Goal: Browse casually: Explore the website without a specific task or goal

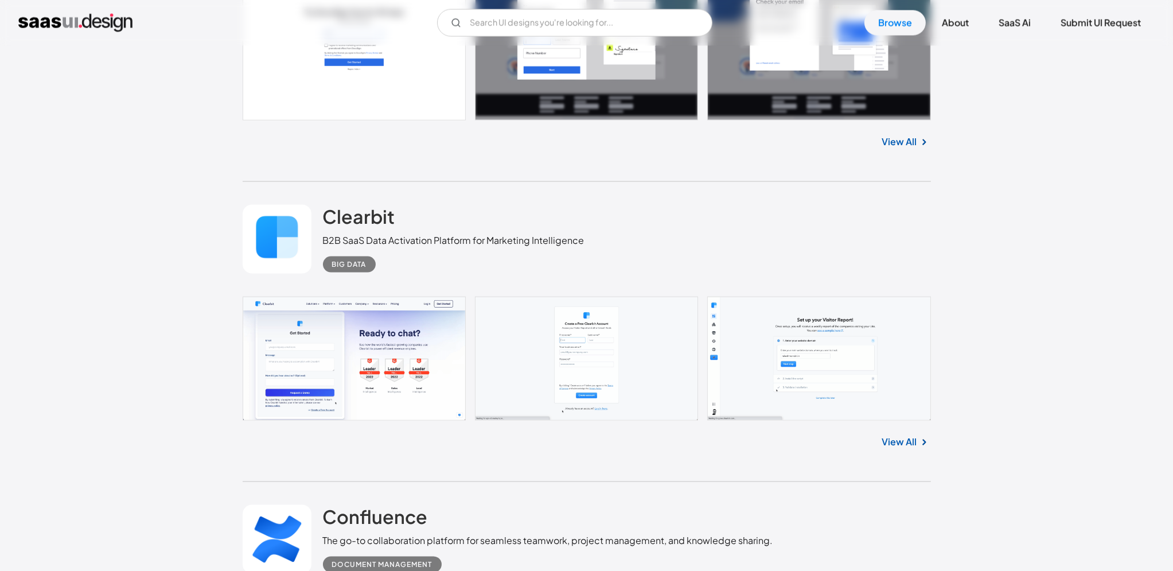
scroll to position [2970, 0]
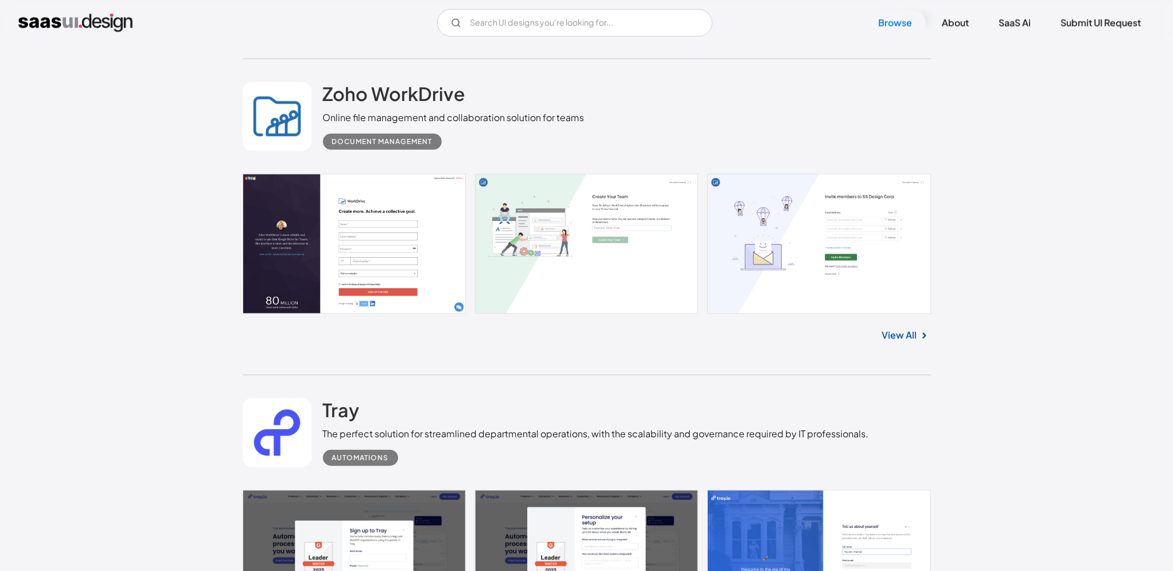
scroll to position [1851, 0]
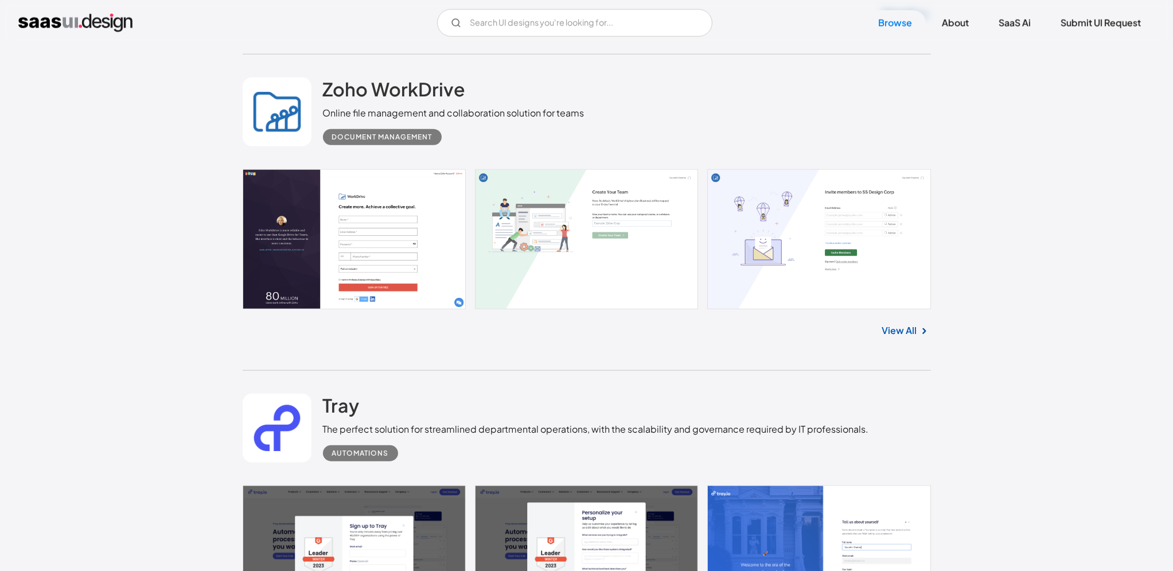
click at [425, 485] on link at bounding box center [587, 555] width 689 height 140
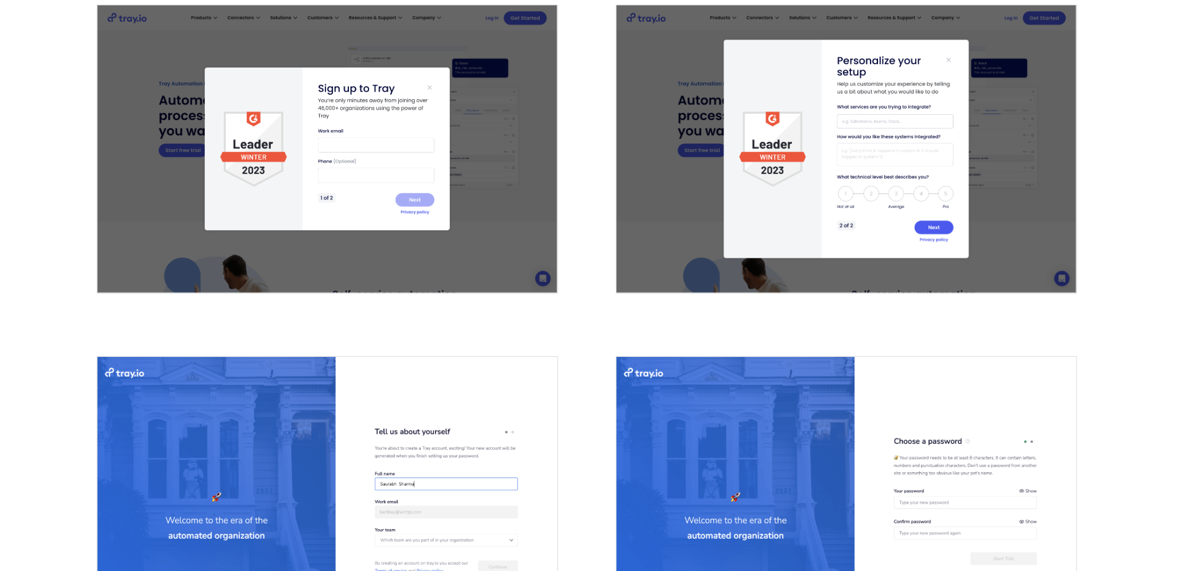
scroll to position [105, 0]
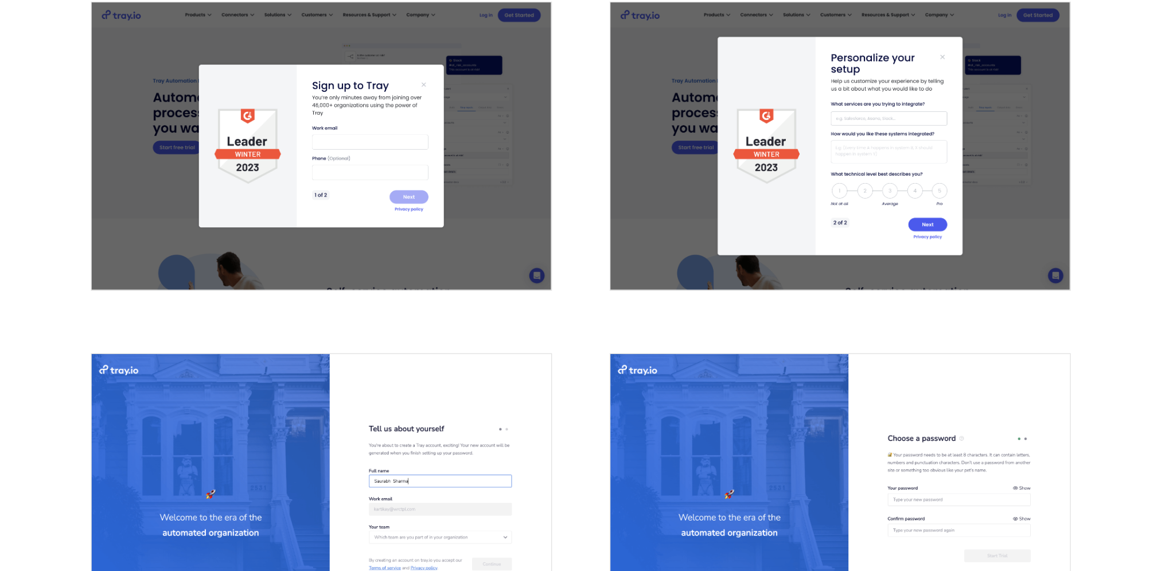
click at [435, 485] on img "open lightbox" at bounding box center [407, 518] width 329 height 206
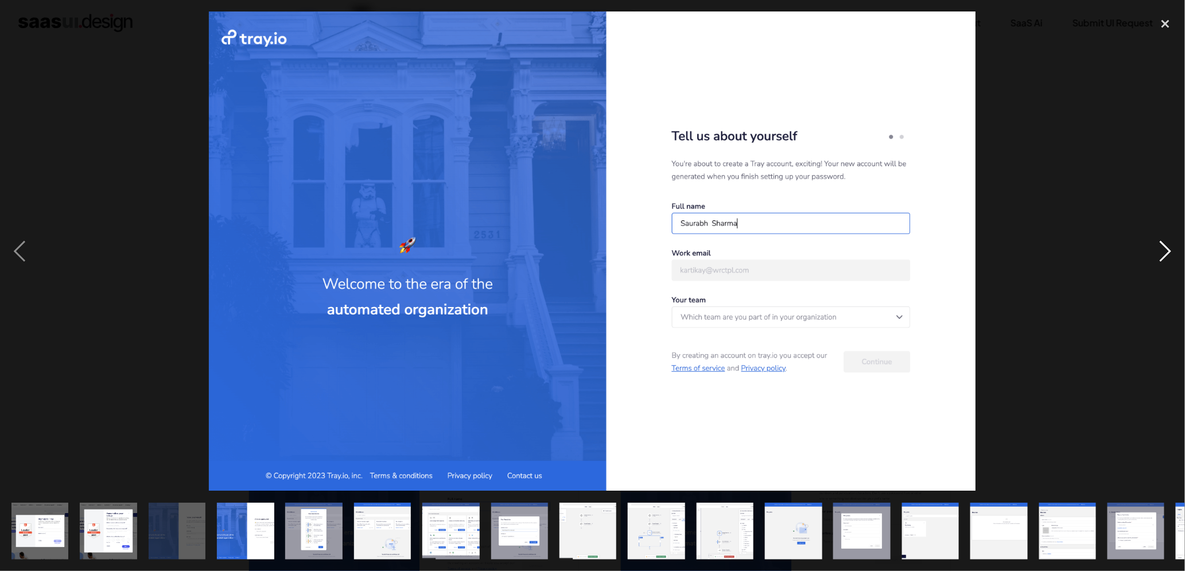
click at [1162, 247] on div "next image" at bounding box center [1165, 251] width 39 height 480
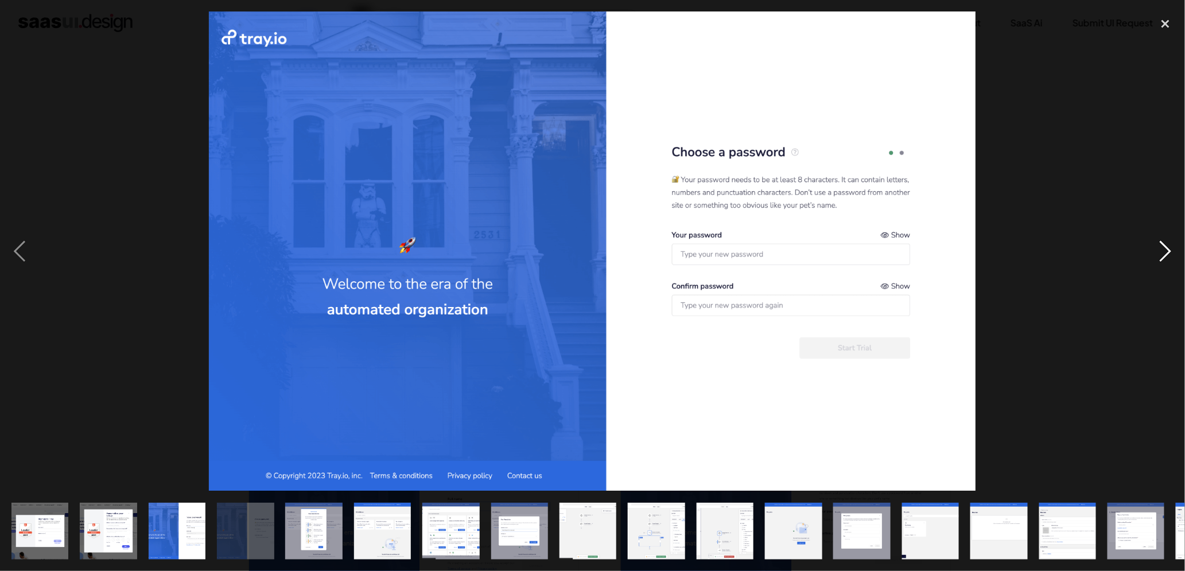
click at [1162, 247] on div "next image" at bounding box center [1165, 251] width 39 height 480
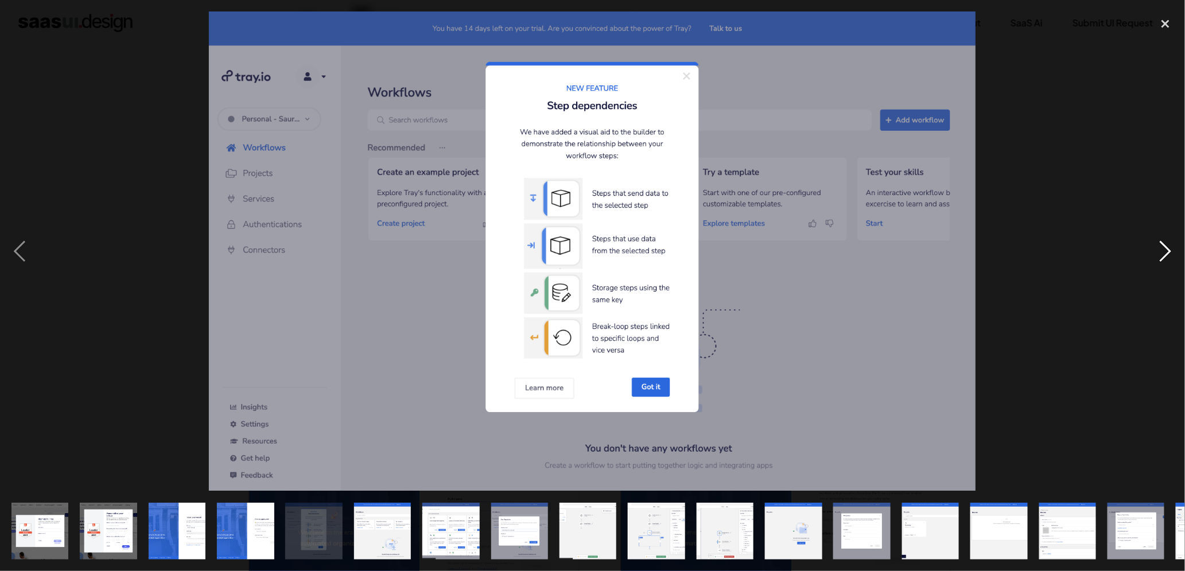
click at [1162, 247] on div "next image" at bounding box center [1165, 251] width 39 height 480
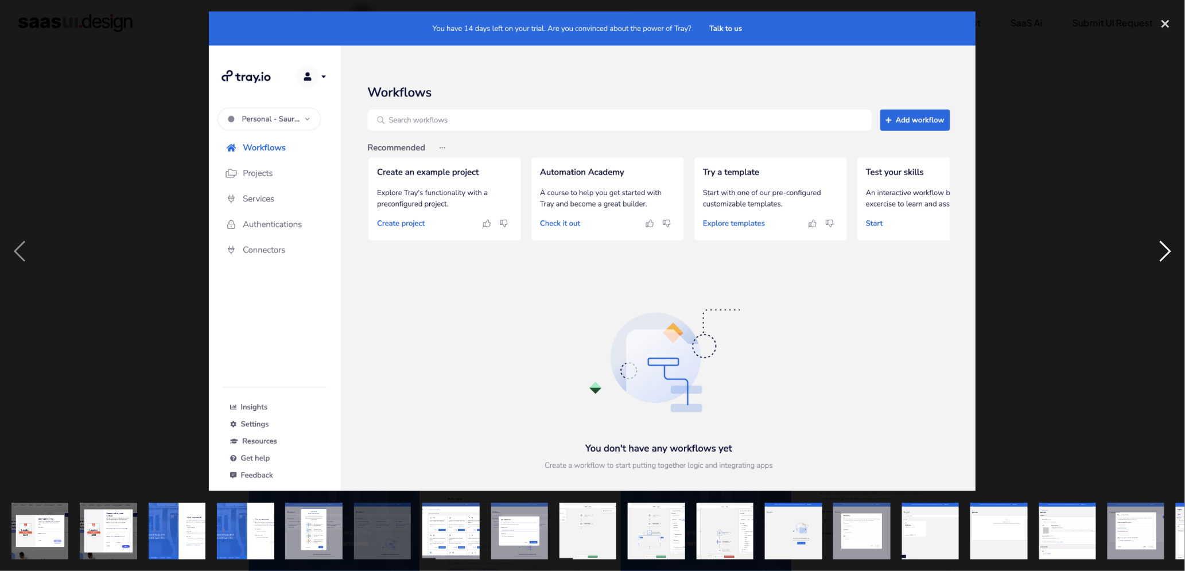
click at [1162, 247] on div "next image" at bounding box center [1165, 251] width 39 height 480
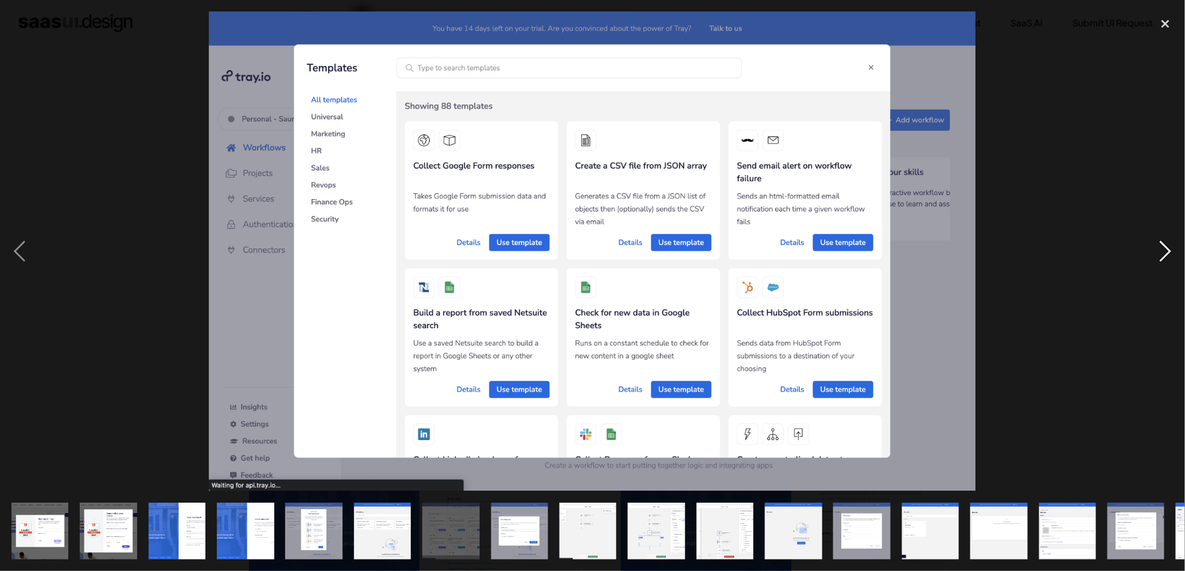
click at [1162, 247] on div "next image" at bounding box center [1165, 251] width 39 height 480
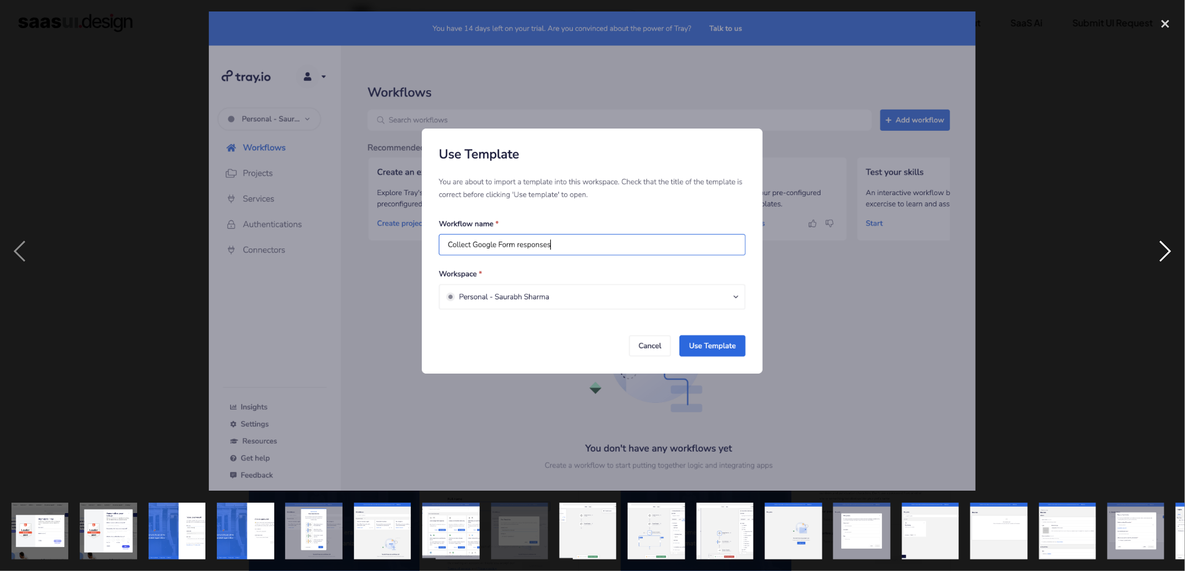
click at [1162, 247] on div "next image" at bounding box center [1165, 251] width 39 height 480
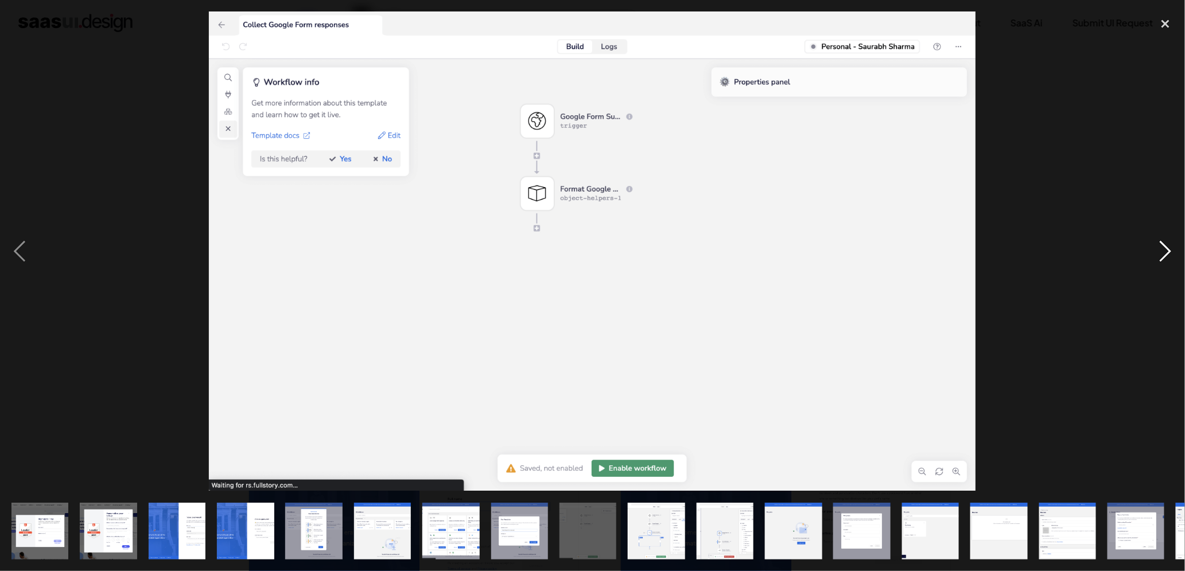
click at [1162, 247] on div "next image" at bounding box center [1165, 251] width 39 height 480
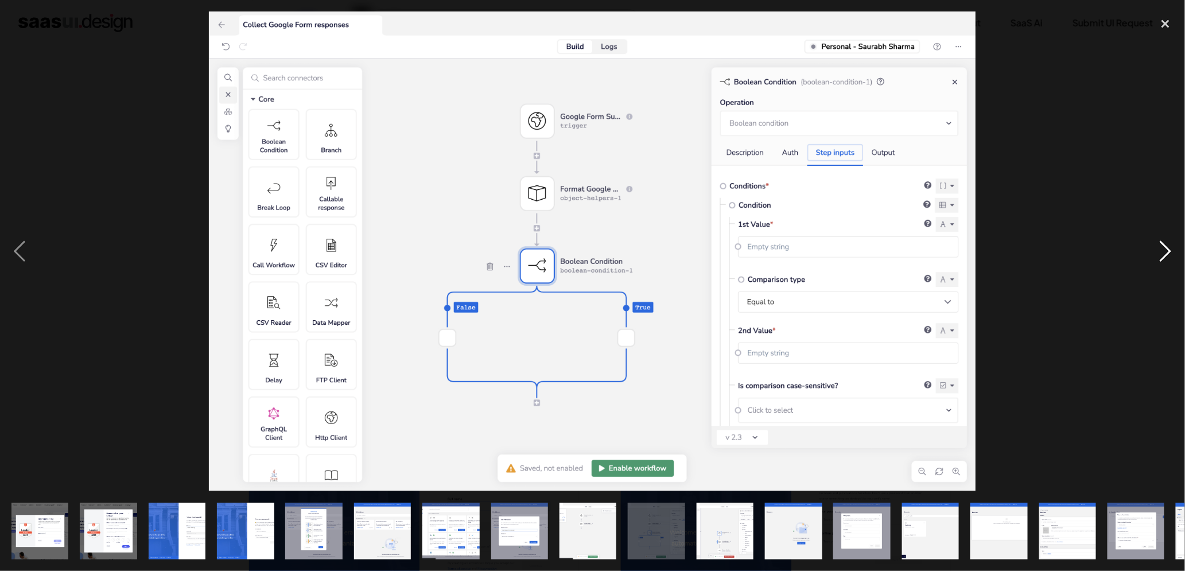
click at [1162, 247] on div "next image" at bounding box center [1165, 251] width 39 height 480
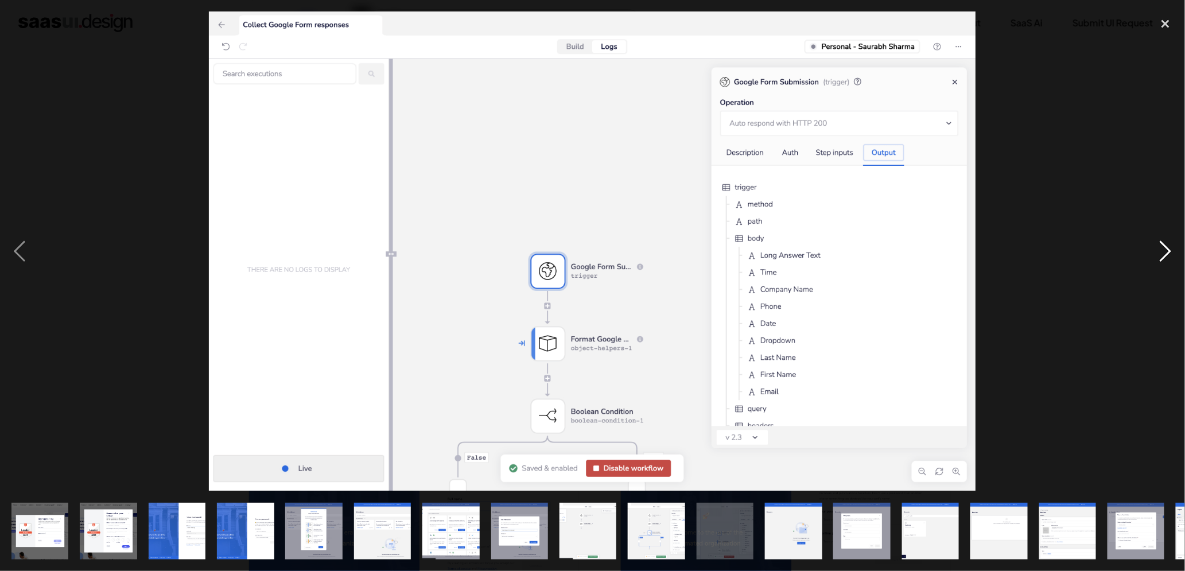
click at [1162, 247] on div "next image" at bounding box center [1165, 251] width 39 height 480
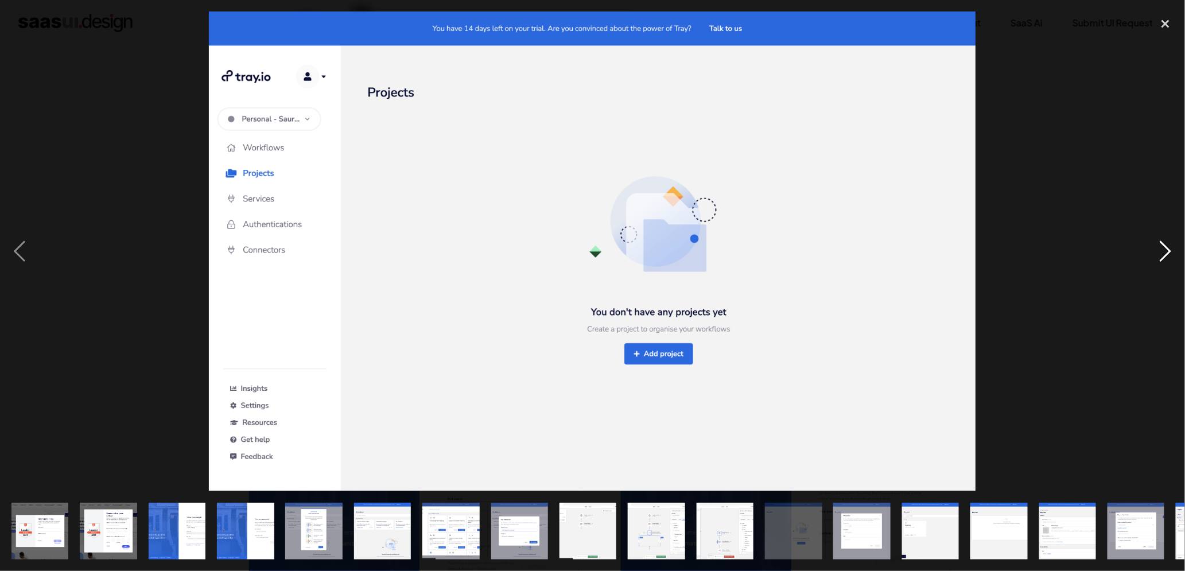
click at [1162, 247] on div "next image" at bounding box center [1165, 251] width 39 height 480
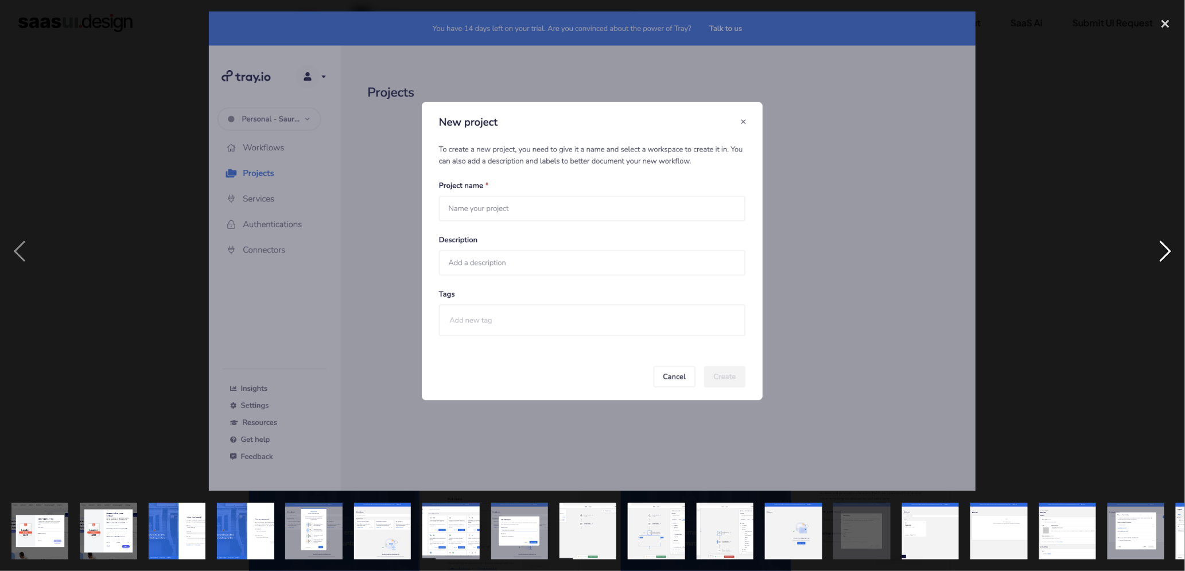
click at [1162, 247] on div "next image" at bounding box center [1165, 251] width 39 height 480
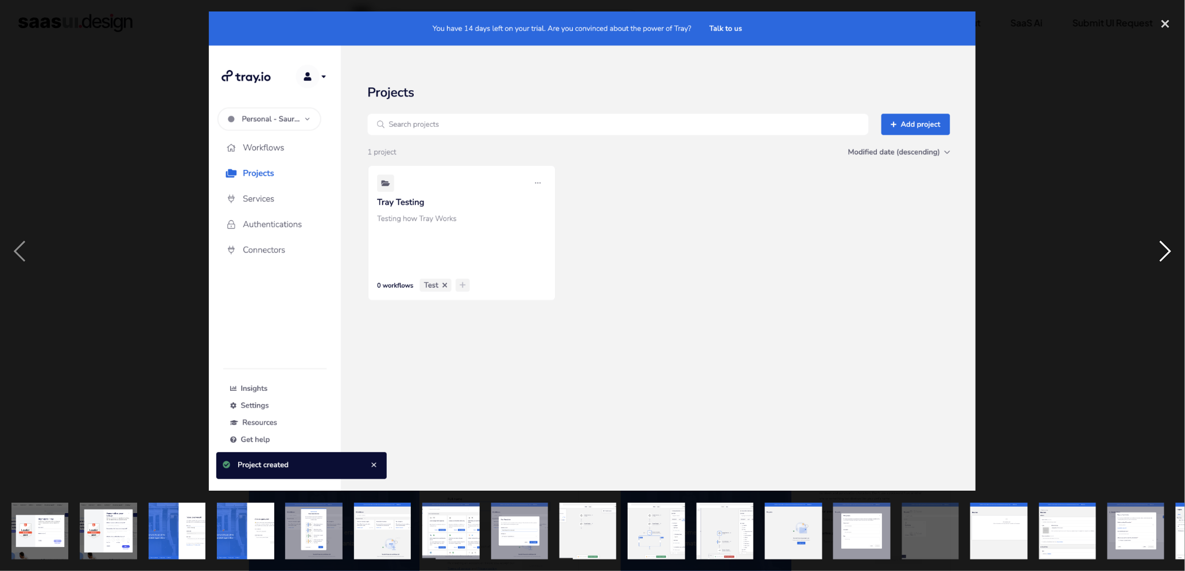
click at [1162, 247] on div "next image" at bounding box center [1165, 251] width 39 height 480
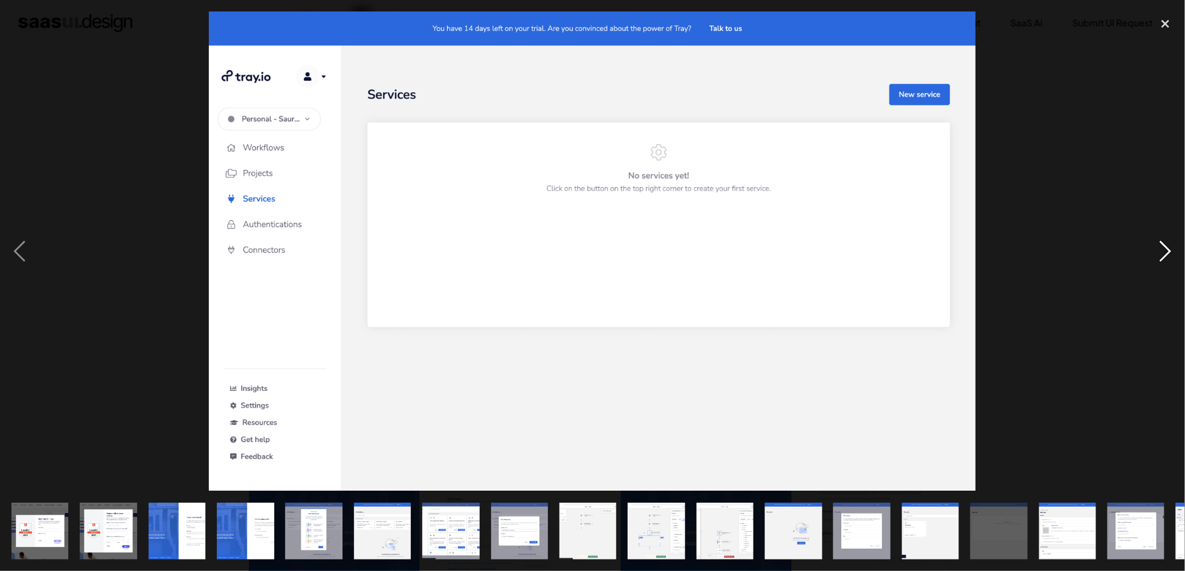
click at [1162, 247] on div "next image" at bounding box center [1165, 251] width 39 height 480
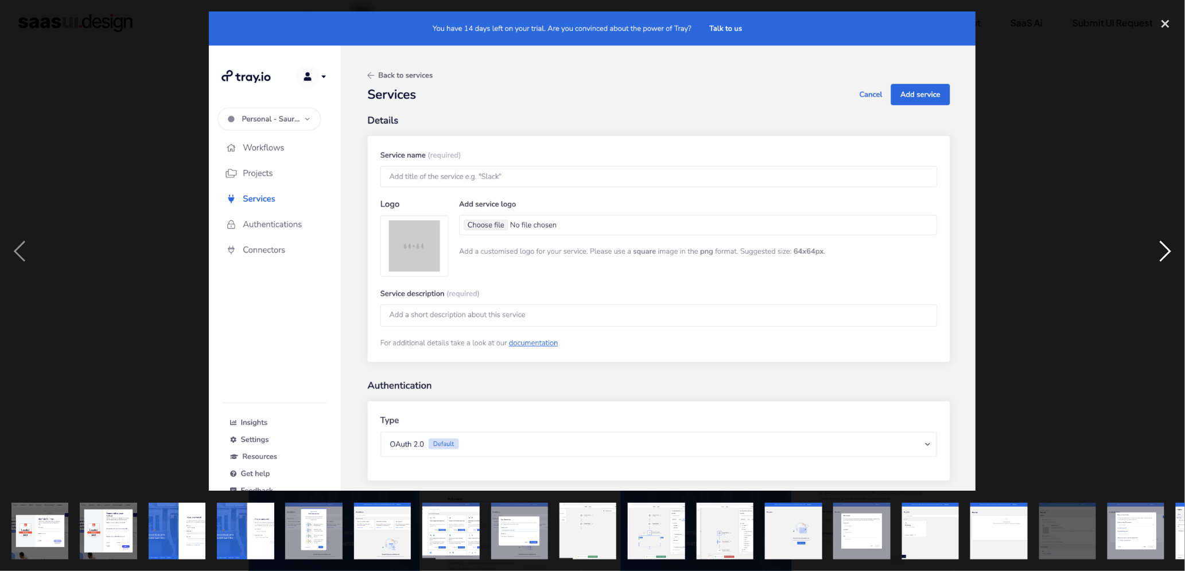
click at [1162, 247] on div "next image" at bounding box center [1165, 251] width 39 height 480
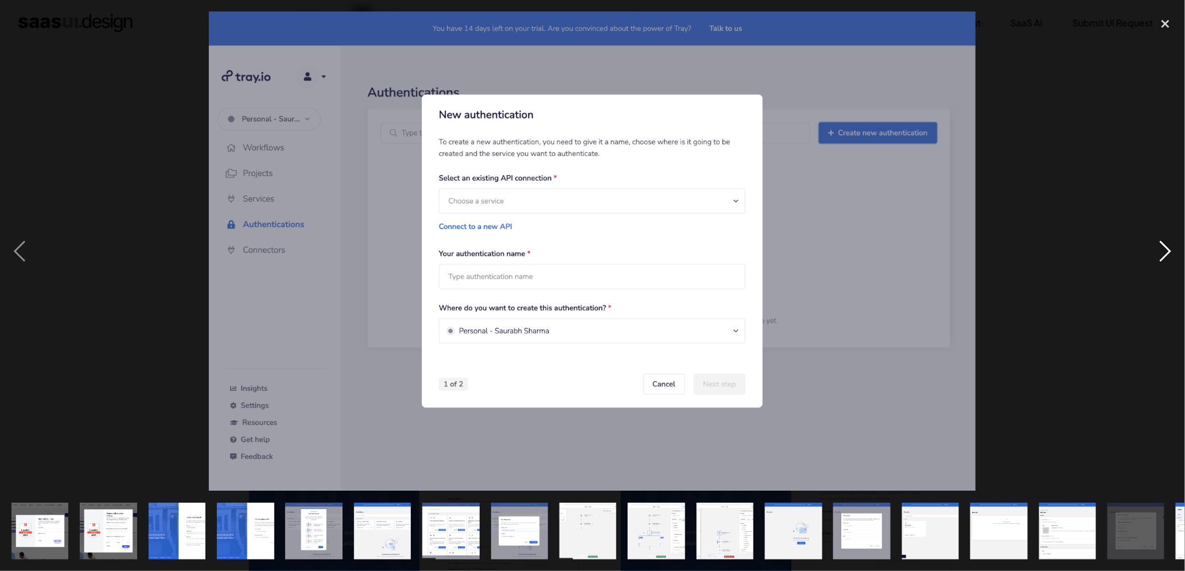
click at [1162, 247] on div "next image" at bounding box center [1165, 251] width 39 height 480
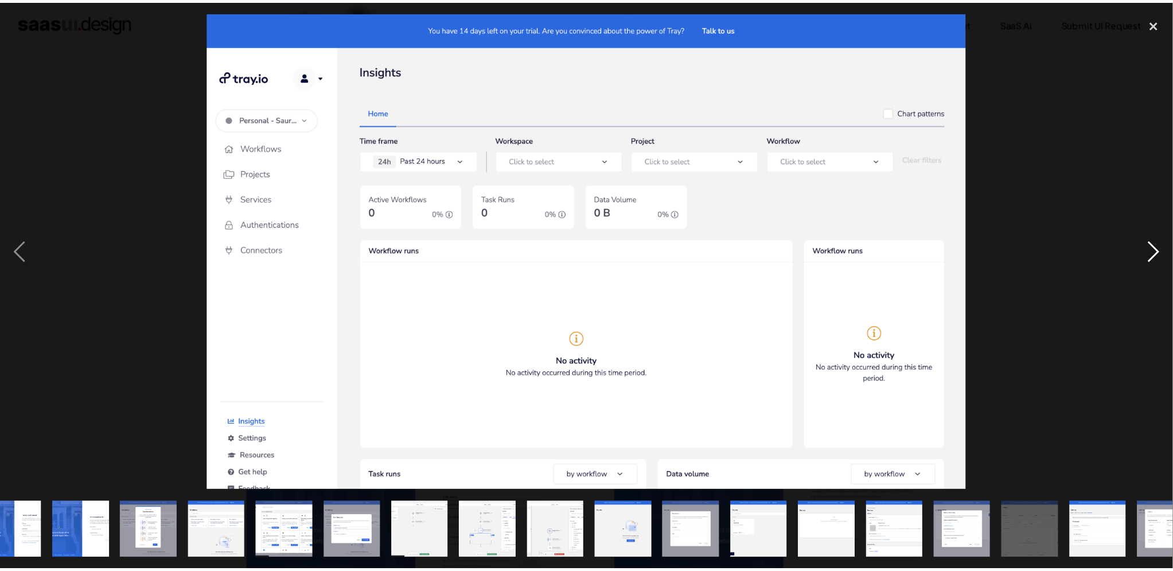
scroll to position [0, 197]
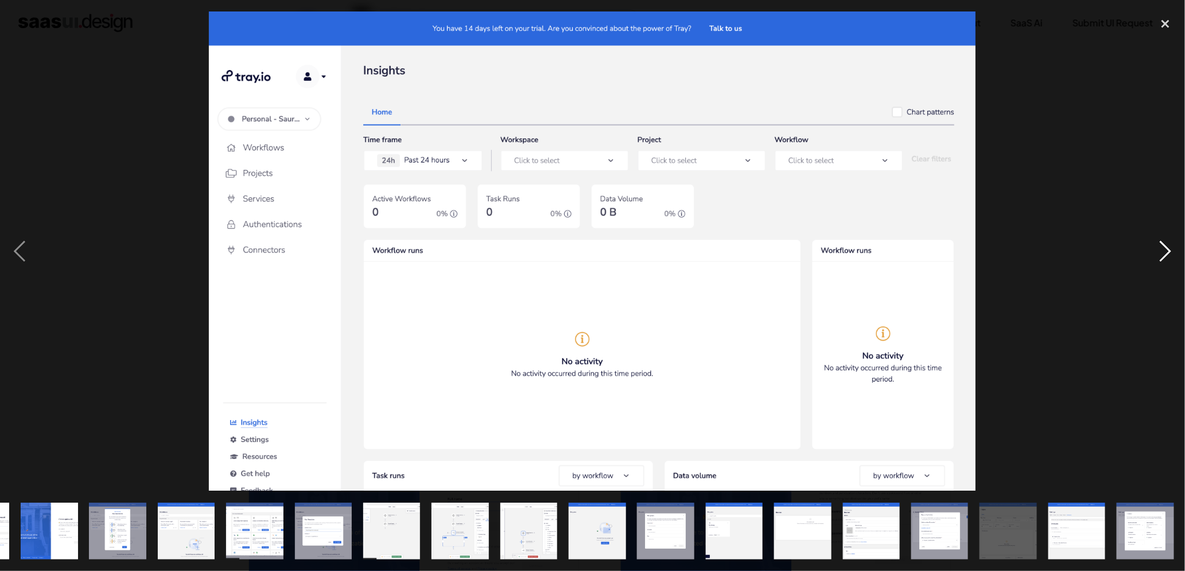
click at [1162, 247] on div "next image" at bounding box center [1165, 251] width 39 height 480
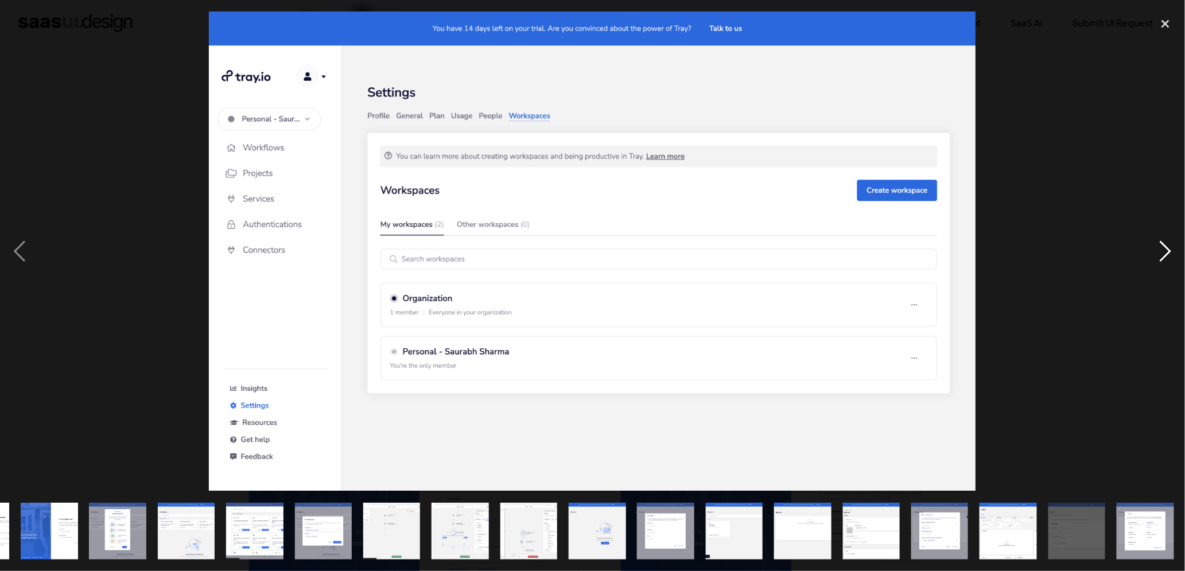
click at [1162, 247] on div "next image" at bounding box center [1165, 251] width 39 height 480
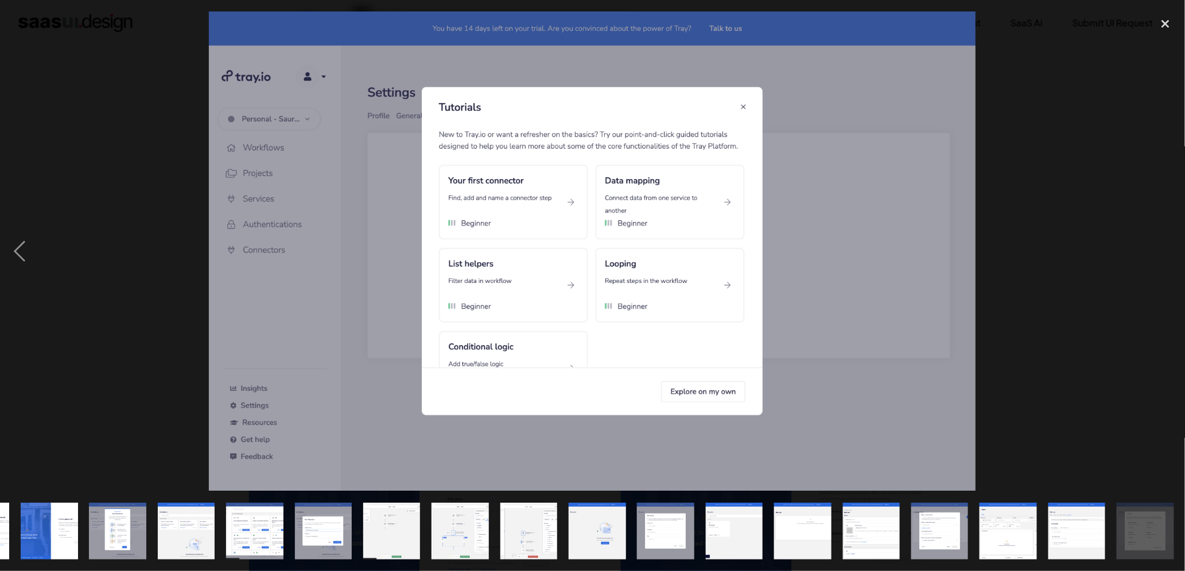
click at [1162, 247] on div "next image" at bounding box center [1165, 251] width 39 height 480
click at [1166, 26] on div "close lightbox" at bounding box center [1165, 23] width 39 height 25
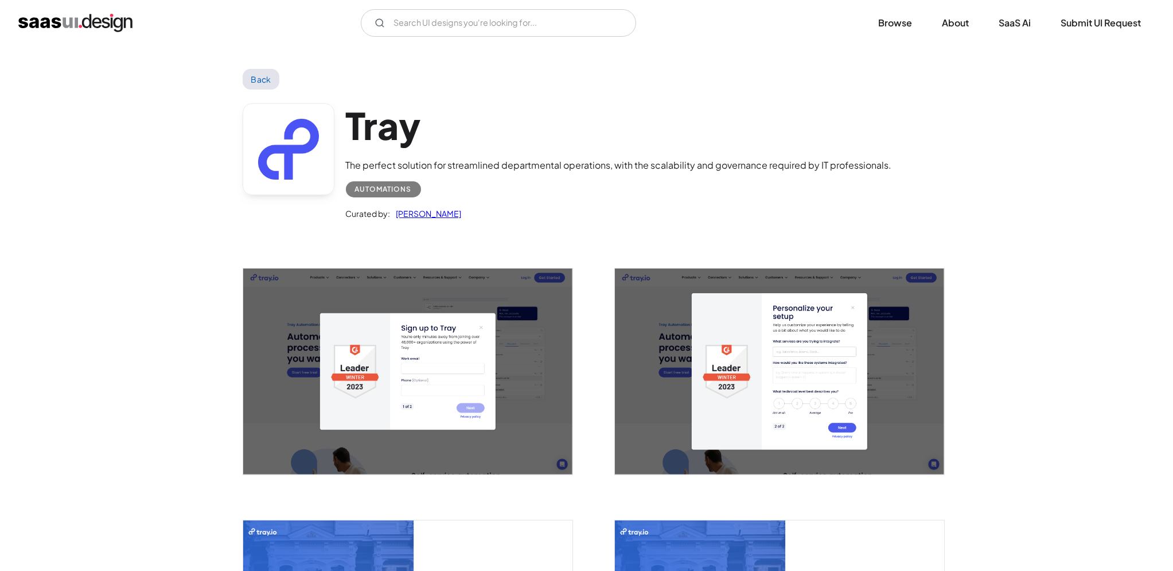
scroll to position [1, 0]
